Goal: Information Seeking & Learning: Learn about a topic

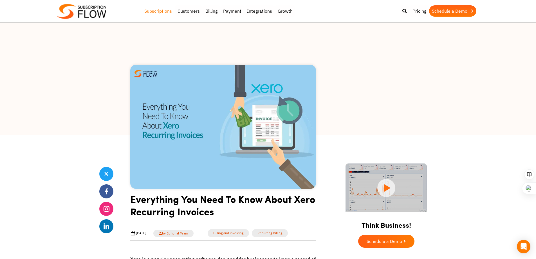
click at [161, 10] on link "Subscriptions" at bounding box center [158, 10] width 33 height 11
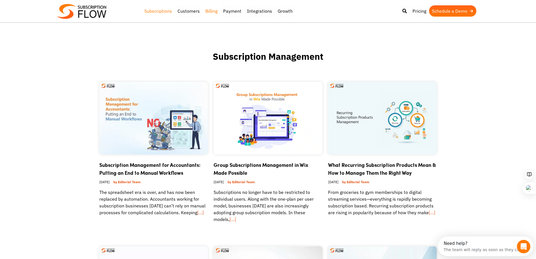
click at [211, 11] on link "Billing" at bounding box center [212, 10] width 18 height 11
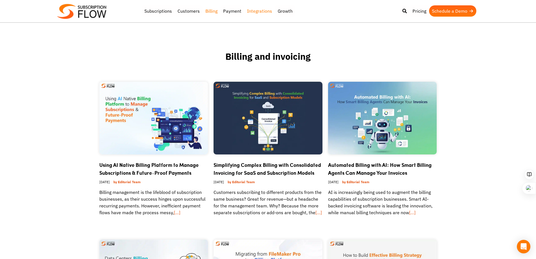
click at [256, 12] on link "Integrations" at bounding box center [259, 10] width 31 height 11
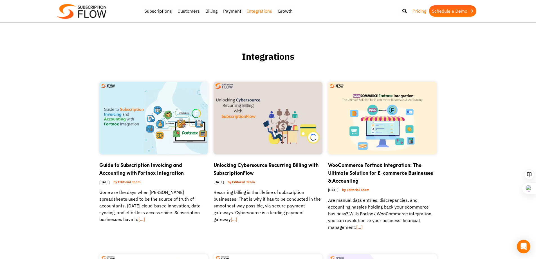
click at [414, 10] on link "Pricing" at bounding box center [419, 10] width 19 height 11
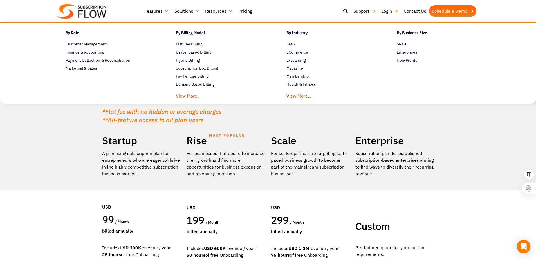
click at [192, 13] on link "Solutions" at bounding box center [187, 10] width 31 height 11
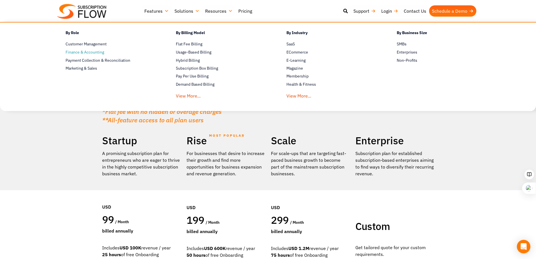
click at [96, 52] on span "Finance & Accounting" at bounding box center [85, 52] width 39 height 6
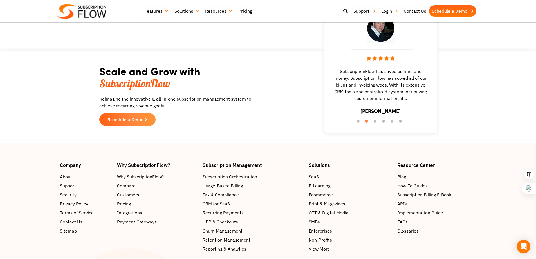
scroll to position [818, 0]
drag, startPoint x: 98, startPoint y: 82, endPoint x: 170, endPoint y: 82, distance: 72.1
click at [170, 82] on section "Scale and Grow with SubscriptionFlow Reimagine the innovative & all-in-one subs…" at bounding box center [268, 96] width 531 height 84
